Goal: Task Accomplishment & Management: Complete application form

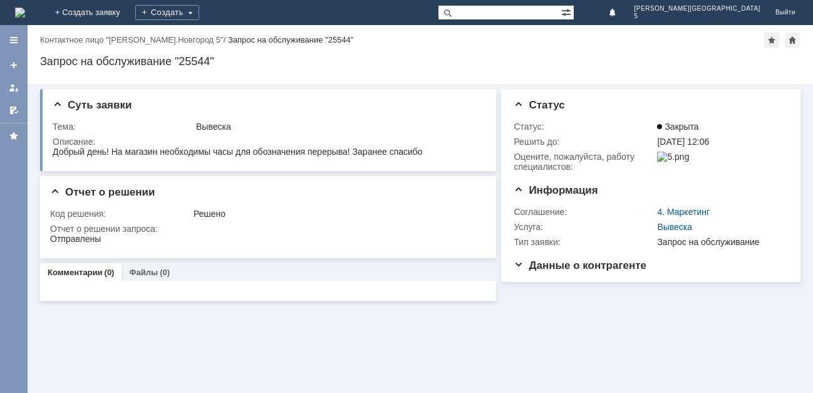
click at [25, 8] on img at bounding box center [20, 13] width 10 height 10
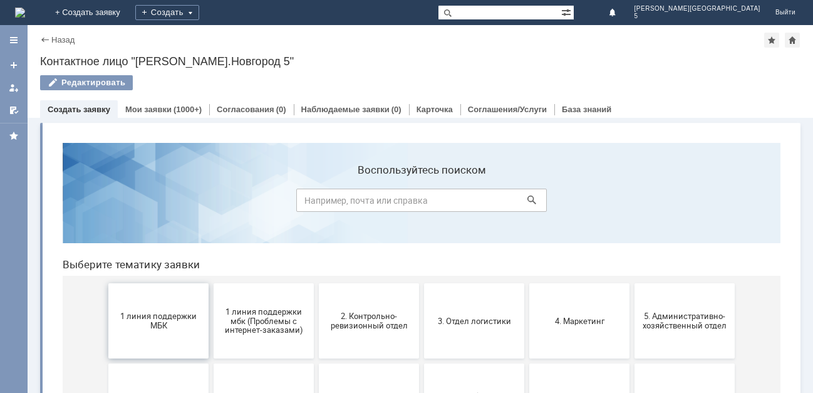
click at [150, 324] on span "1 линия поддержки МБК" at bounding box center [158, 320] width 93 height 19
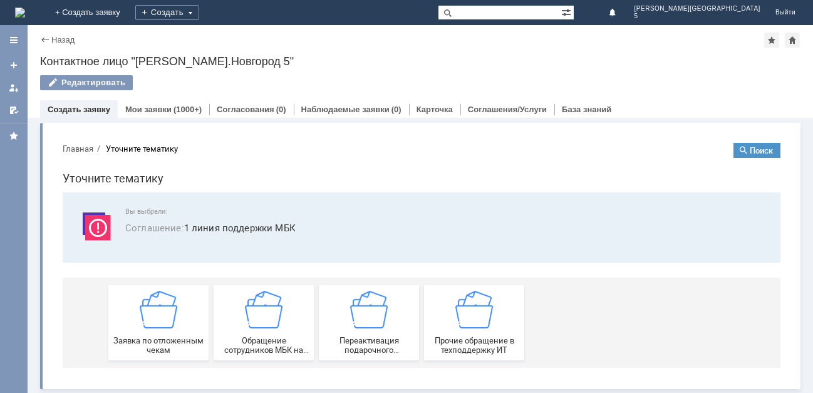
click at [150, 324] on img at bounding box center [159, 310] width 38 height 38
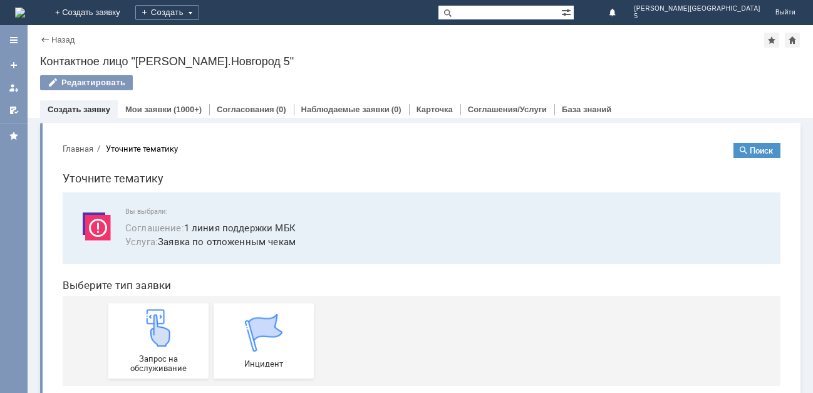
click at [150, 324] on img at bounding box center [159, 328] width 38 height 38
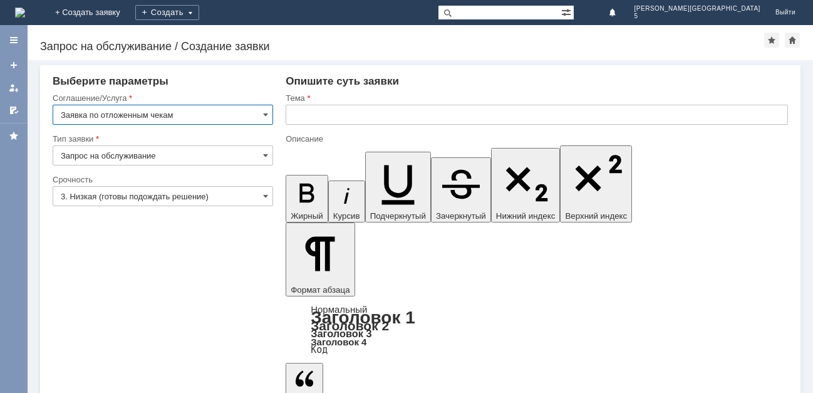
click at [323, 119] on input "text" at bounding box center [537, 115] width 503 height 20
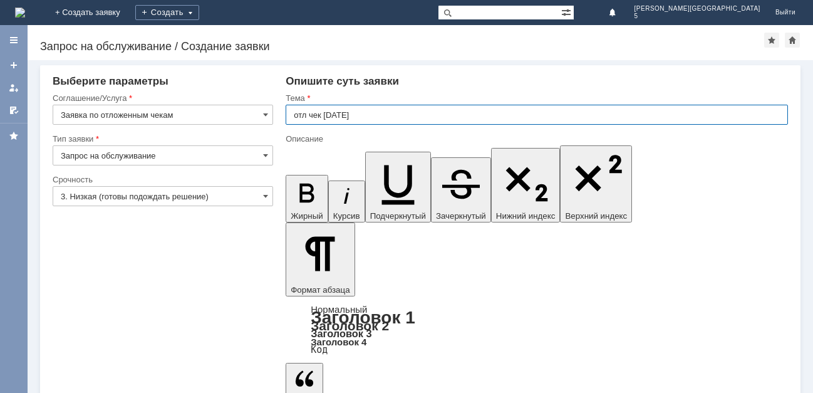
type input "отл чек [DATE]"
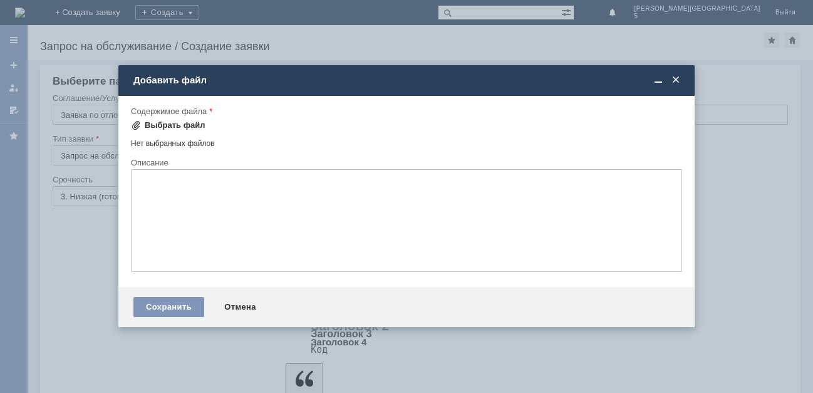
click at [156, 122] on div "Выбрать файл" at bounding box center [175, 125] width 61 height 10
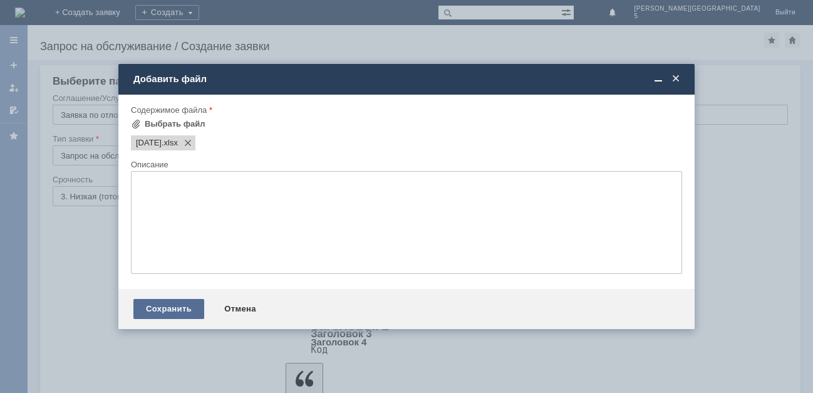
click at [165, 305] on div "Сохранить" at bounding box center [168, 309] width 71 height 20
